Goal: Information Seeking & Learning: Learn about a topic

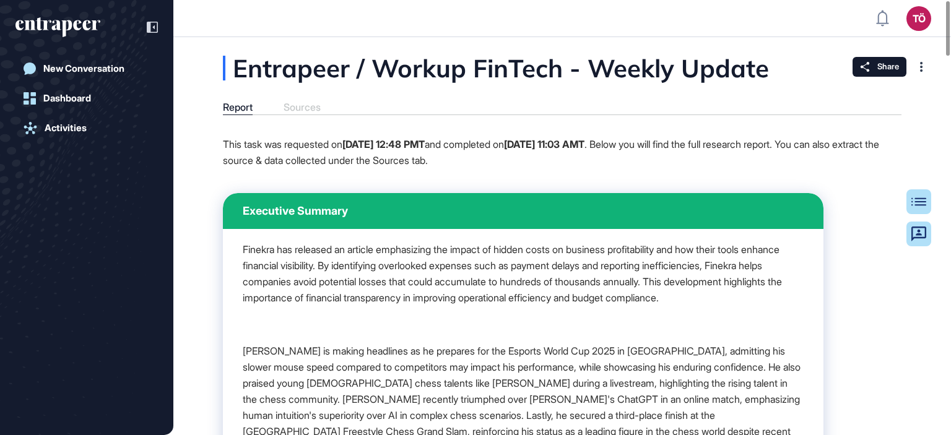
click at [309, 105] on div "Report Sources" at bounding box center [562, 109] width 679 height 14
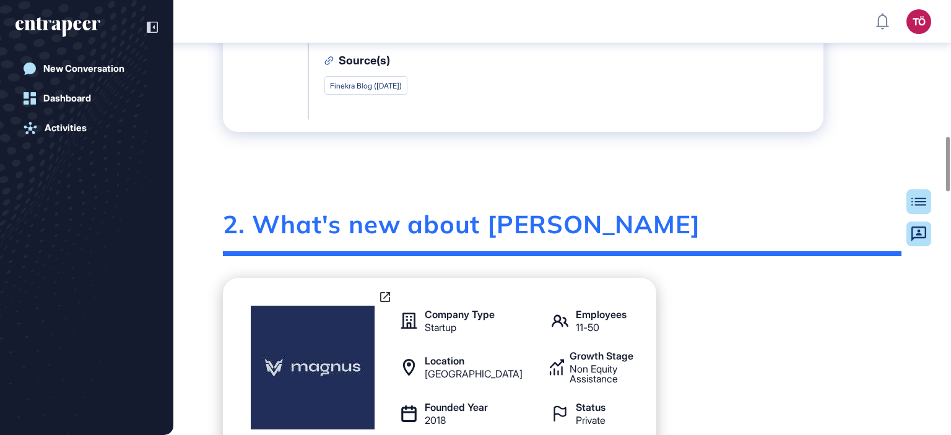
scroll to position [1121, 0]
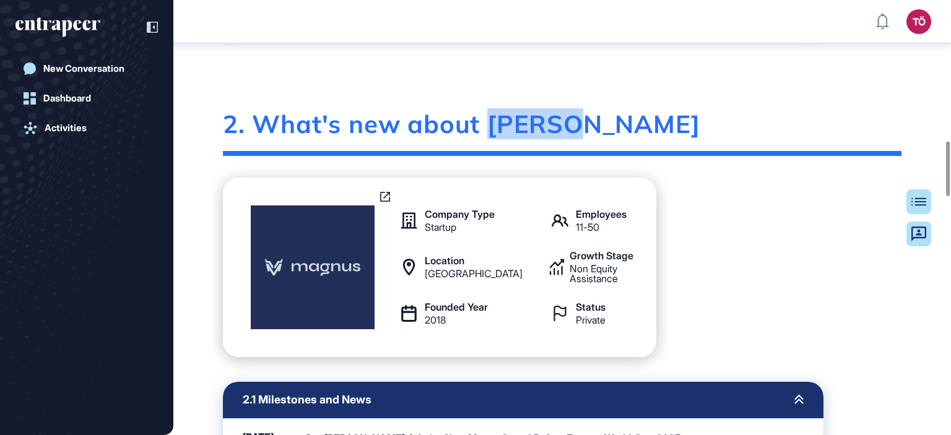
drag, startPoint x: 586, startPoint y: 121, endPoint x: 493, endPoint y: 126, distance: 93.1
click at [493, 126] on div "2. What's new about [PERSON_NAME]" at bounding box center [562, 132] width 679 height 47
copy div "[PERSON_NAME]"
click at [782, 308] on div "Company Type Startup Employees 11-50 Location [GEOGRAPHIC_DATA] Growth Stage No…" at bounding box center [562, 268] width 679 height 180
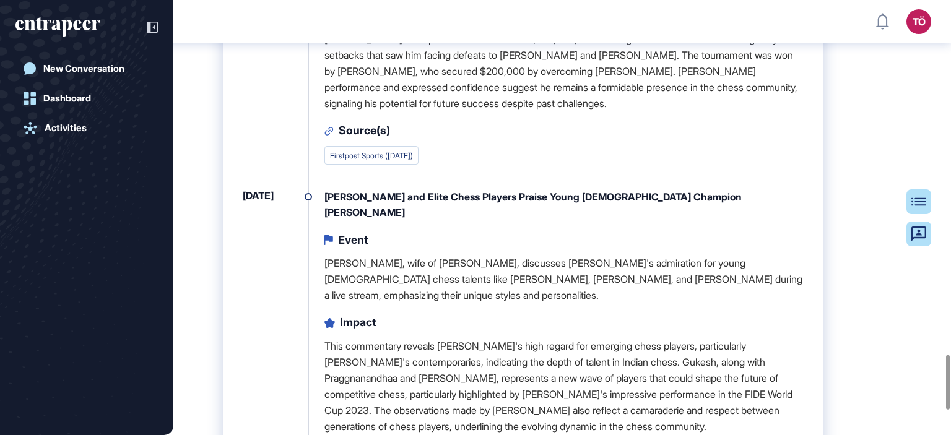
scroll to position [2773, 0]
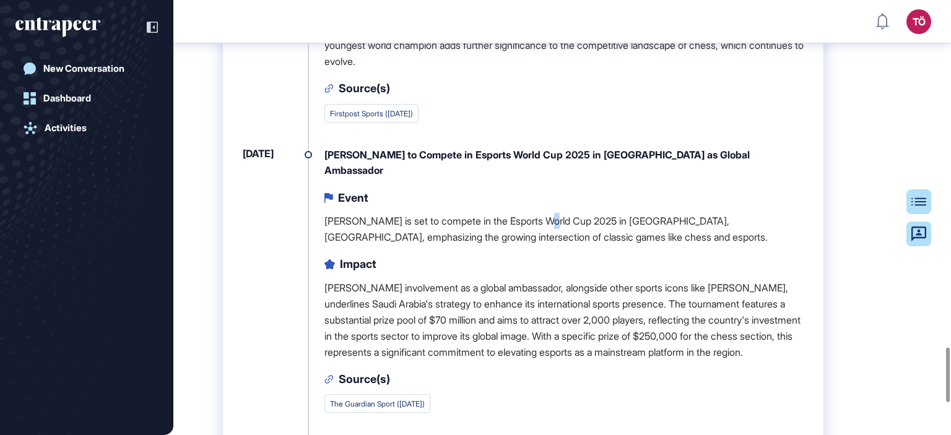
click at [555, 220] on p "[PERSON_NAME] is set to compete in the Esports World Cup 2025 in [GEOGRAPHIC_DA…" at bounding box center [564, 229] width 479 height 32
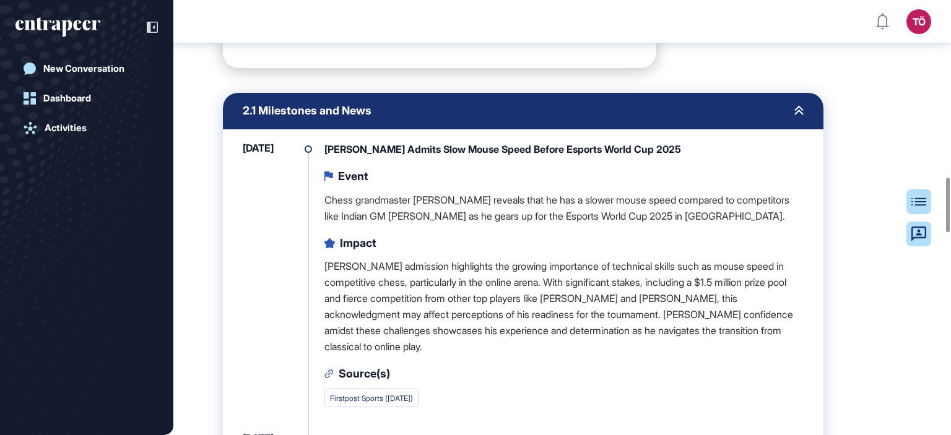
scroll to position [1225, 0]
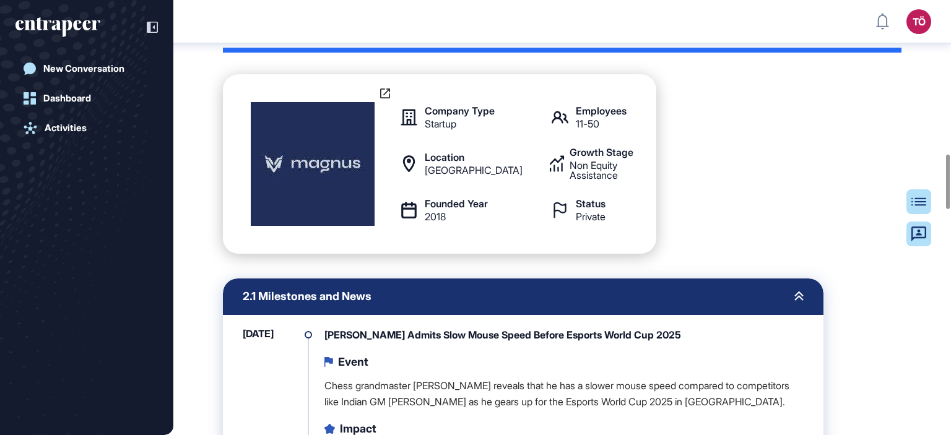
click at [320, 162] on img at bounding box center [313, 164] width 124 height 124
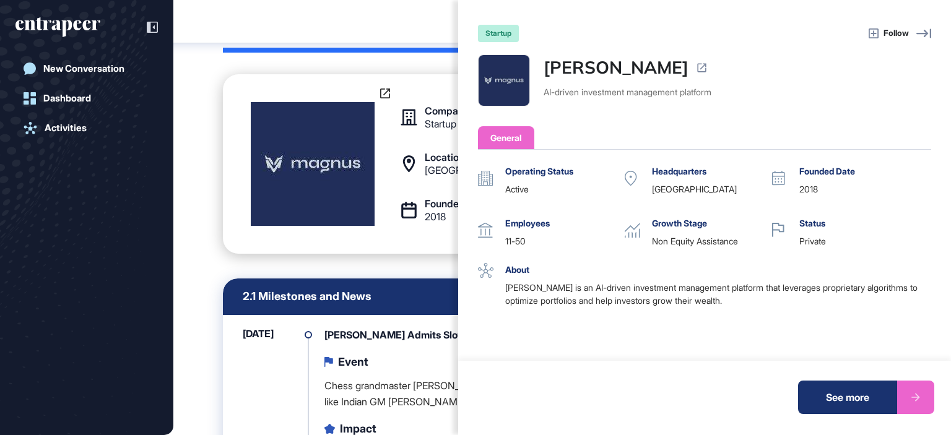
click at [383, 94] on div "startup Follow [PERSON_NAME]-driven investment management platform General Oper…" at bounding box center [475, 217] width 951 height 435
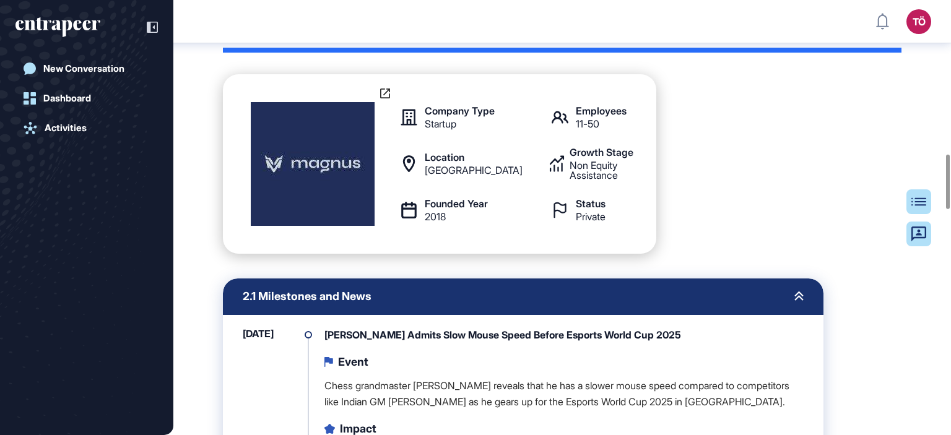
click at [383, 89] on icon at bounding box center [385, 94] width 10 height 10
click at [320, 167] on img at bounding box center [313, 164] width 124 height 124
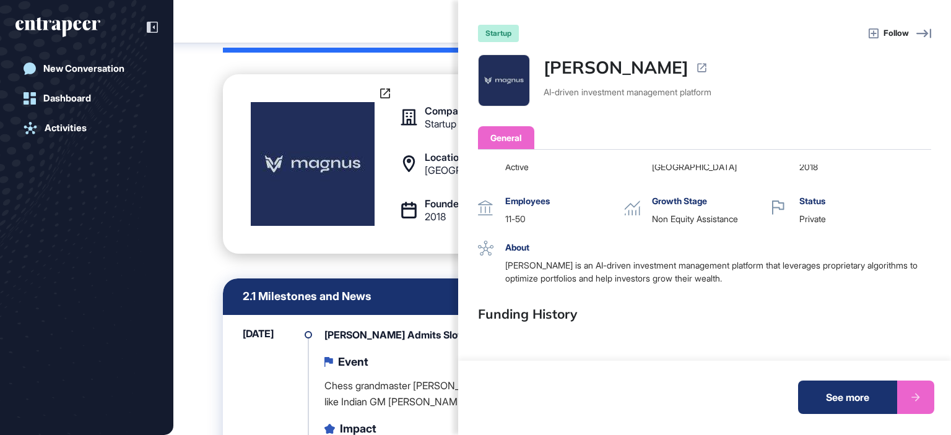
scroll to position [0, 0]
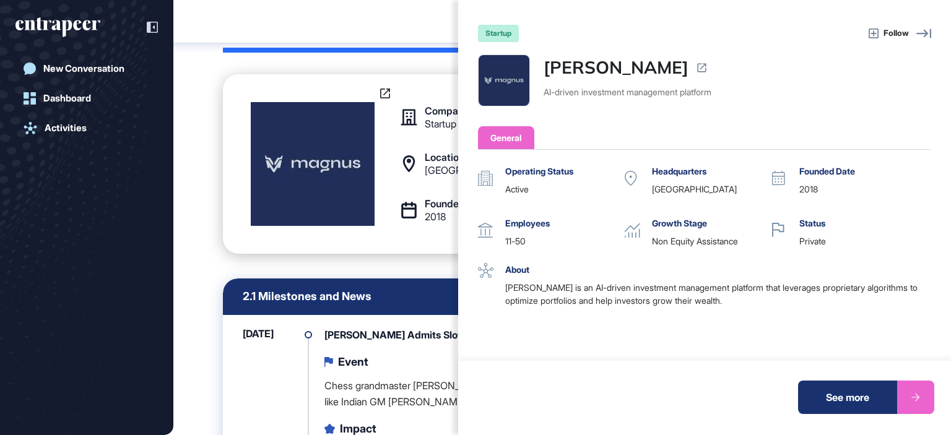
click at [924, 38] on icon at bounding box center [924, 33] width 15 height 15
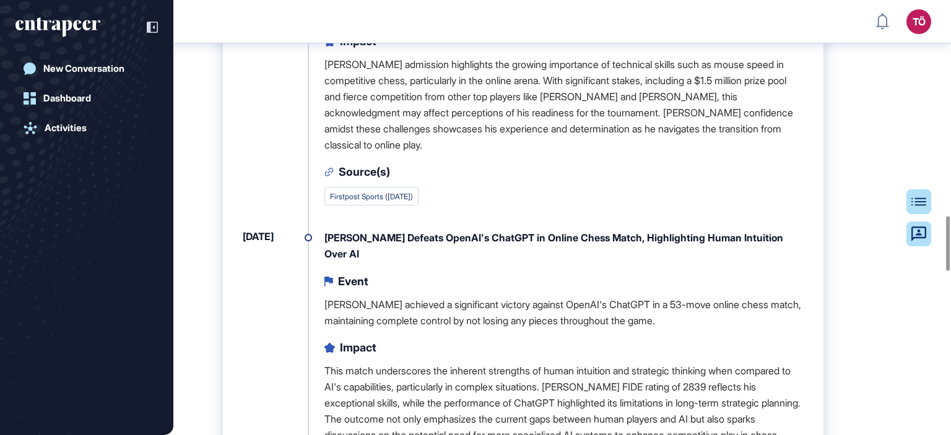
scroll to position [1596, 0]
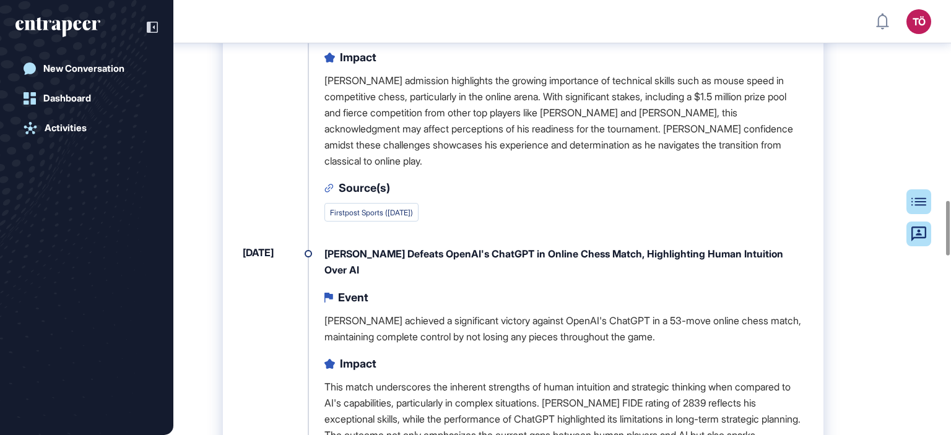
click at [393, 211] on link "Firstpost Sports ([DATE])" at bounding box center [371, 212] width 83 height 9
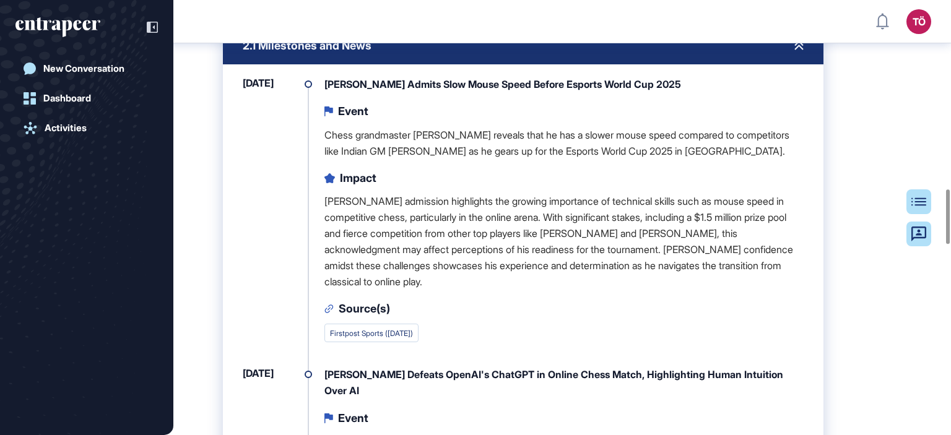
scroll to position [1472, 0]
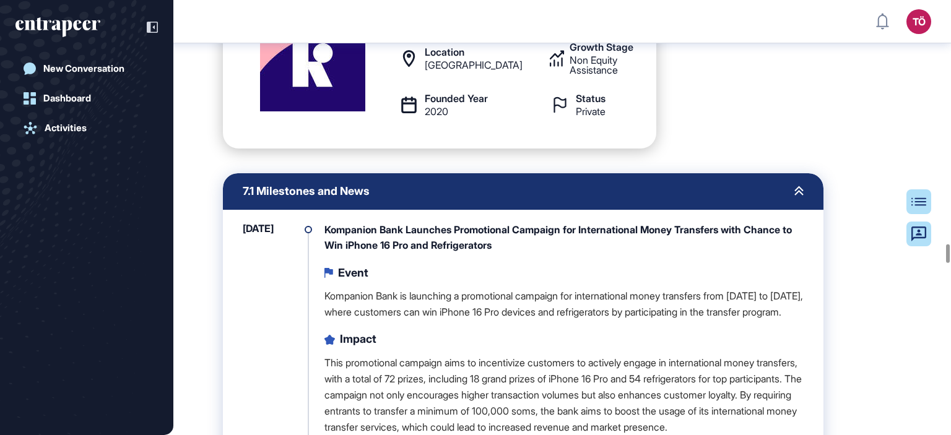
scroll to position [6323, 0]
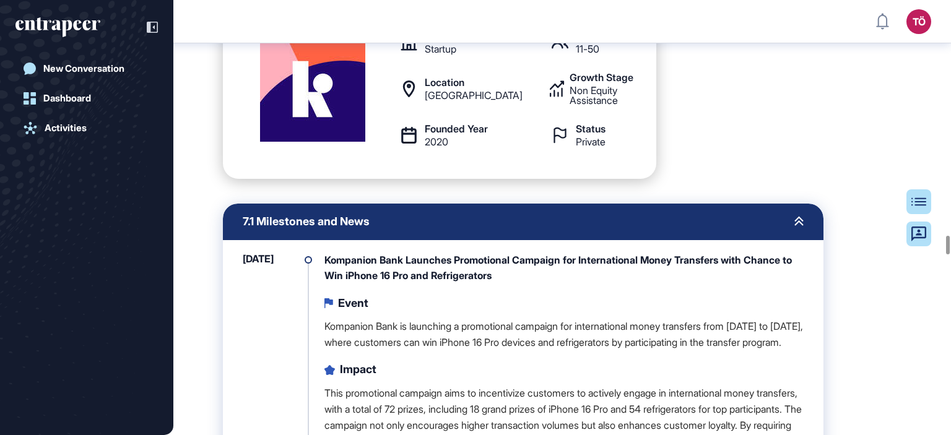
click at [373, 167] on figure at bounding box center [312, 89] width 155 height 155
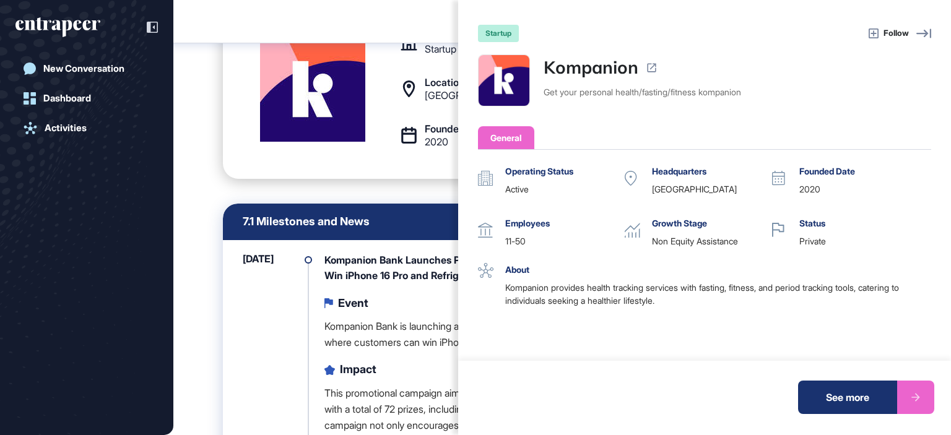
click at [198, 197] on div "startup Follow Kompanion Get your personal health/fasting/fitness kompanion Gen…" at bounding box center [475, 217] width 951 height 435
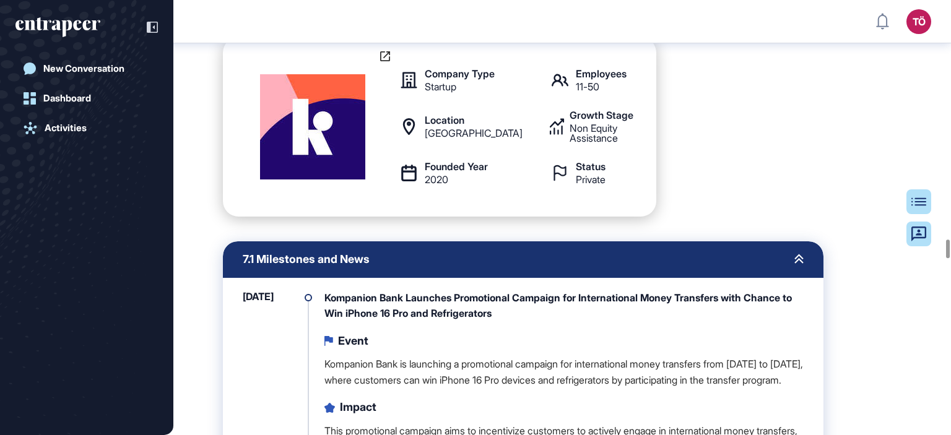
scroll to position [6261, 0]
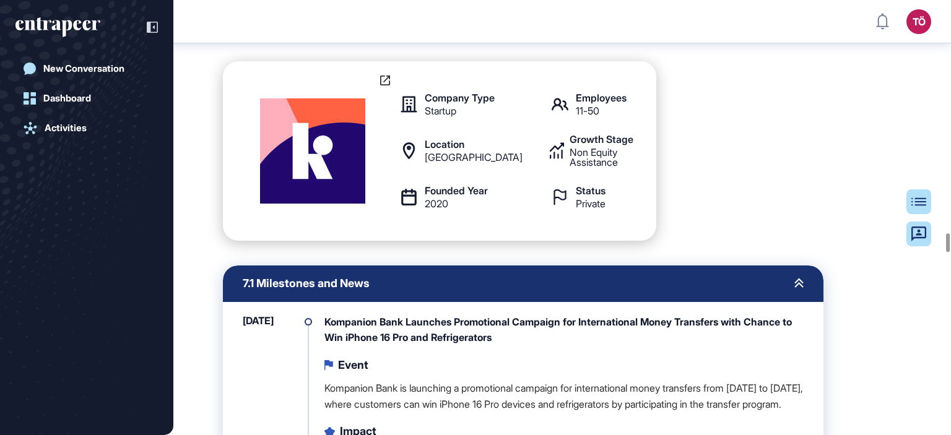
drag, startPoint x: 634, startPoint y: 132, endPoint x: 486, endPoint y: 133, distance: 148.7
click at [486, 40] on div "7. What's new about Kompanion" at bounding box center [562, 16] width 679 height 47
click at [393, 241] on div "Company Type Startup Employees 11-50 Location United Kingdom Growth Stage Non E…" at bounding box center [440, 151] width 434 height 180
click at [387, 85] on icon at bounding box center [385, 81] width 10 height 10
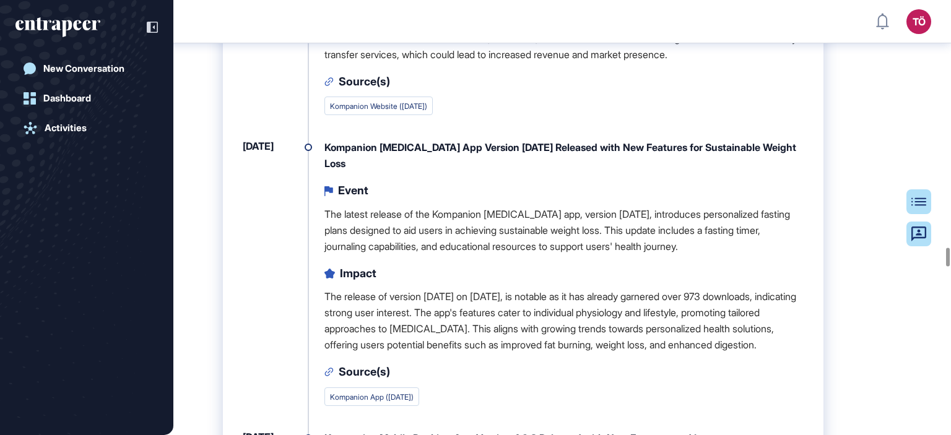
scroll to position [6633, 0]
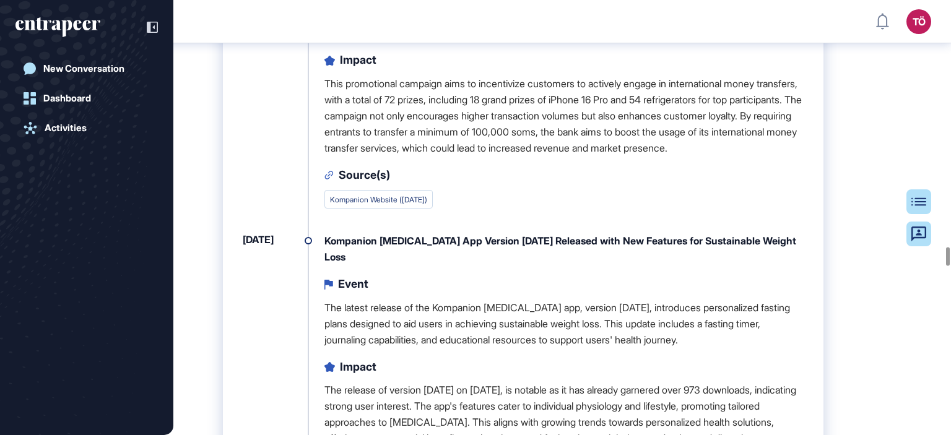
drag, startPoint x: 377, startPoint y: 76, endPoint x: 326, endPoint y: 74, distance: 51.5
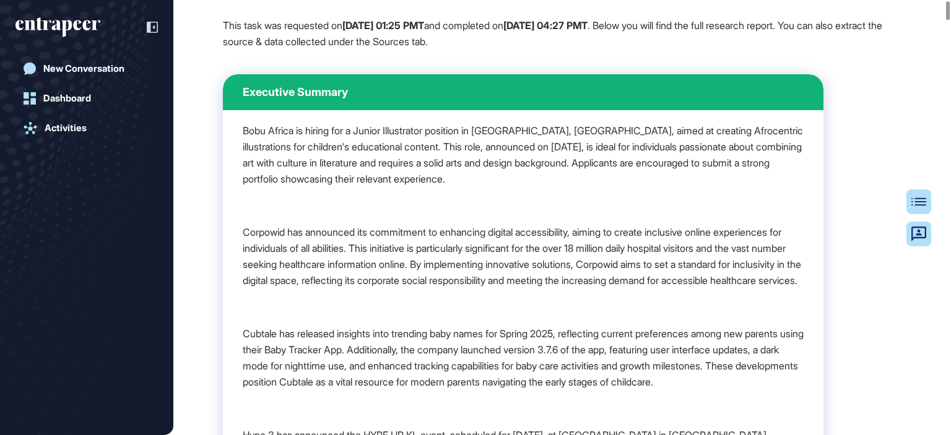
scroll to position [0, 0]
